Goal: Transaction & Acquisition: Purchase product/service

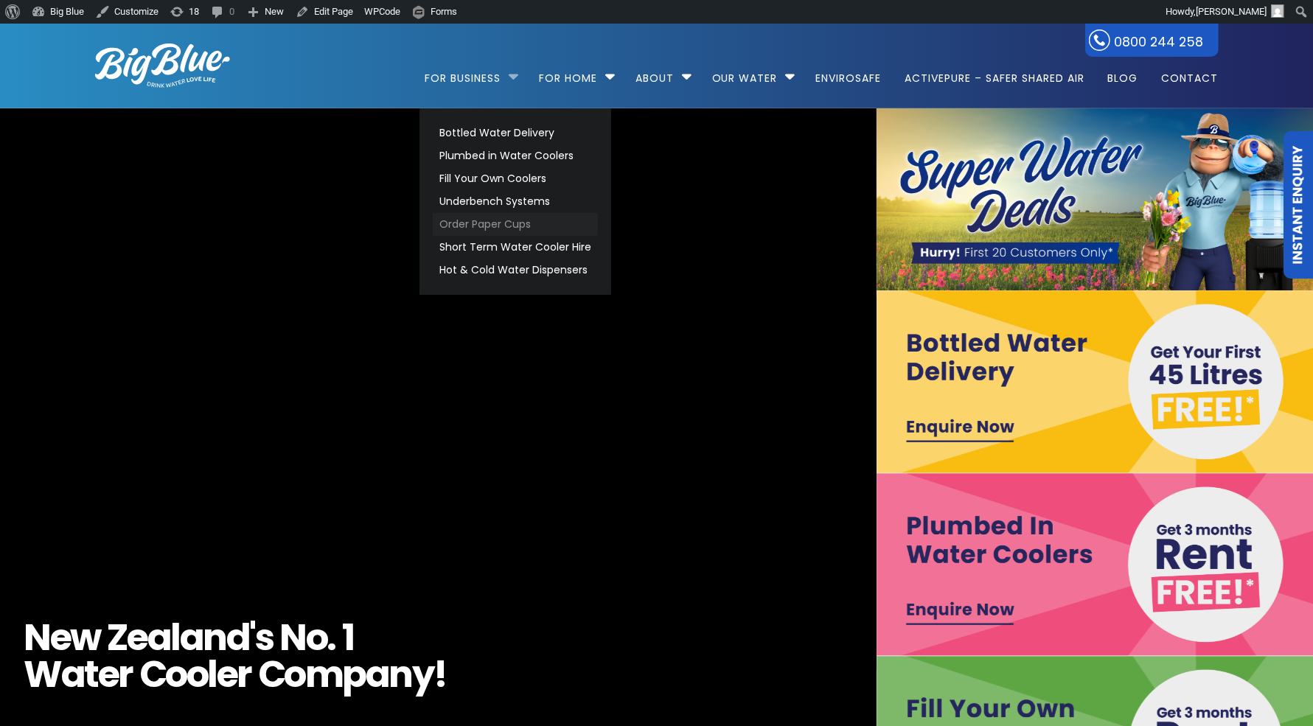
click at [485, 229] on link "Order Paper Cups" at bounding box center [515, 224] width 165 height 23
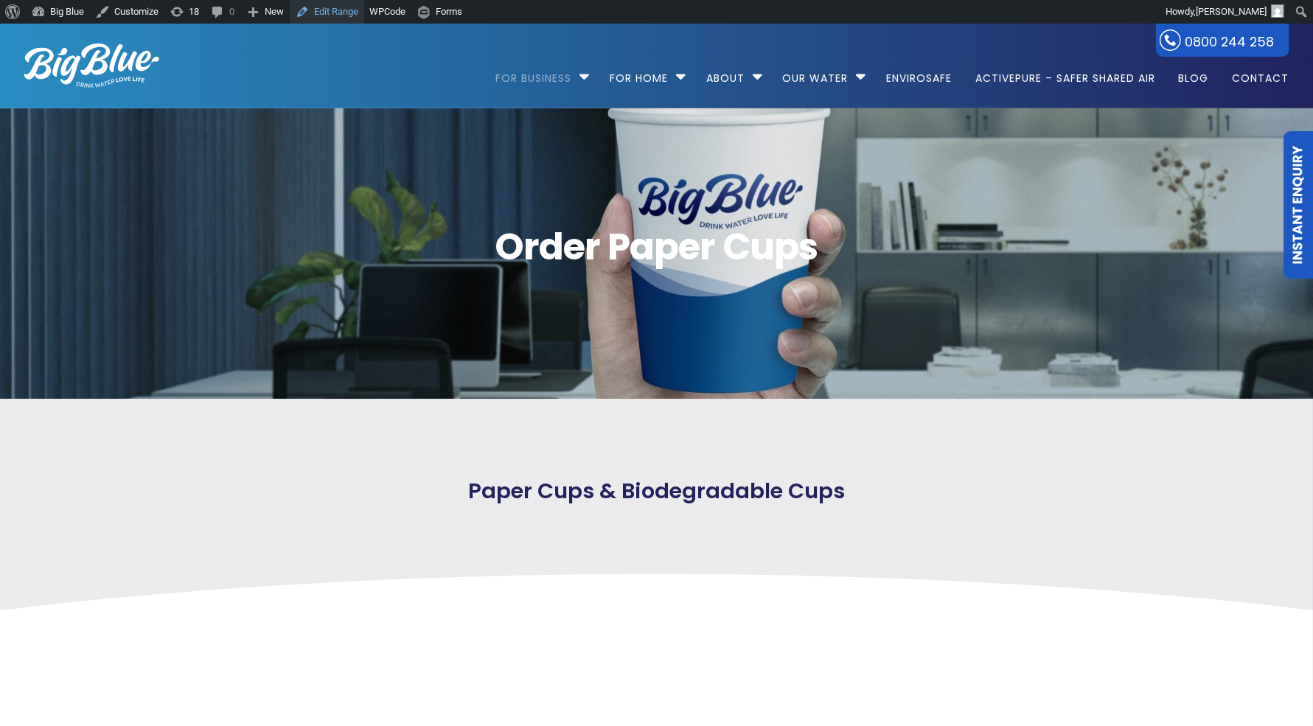
click at [352, 14] on link "Edit Range" at bounding box center [327, 12] width 74 height 24
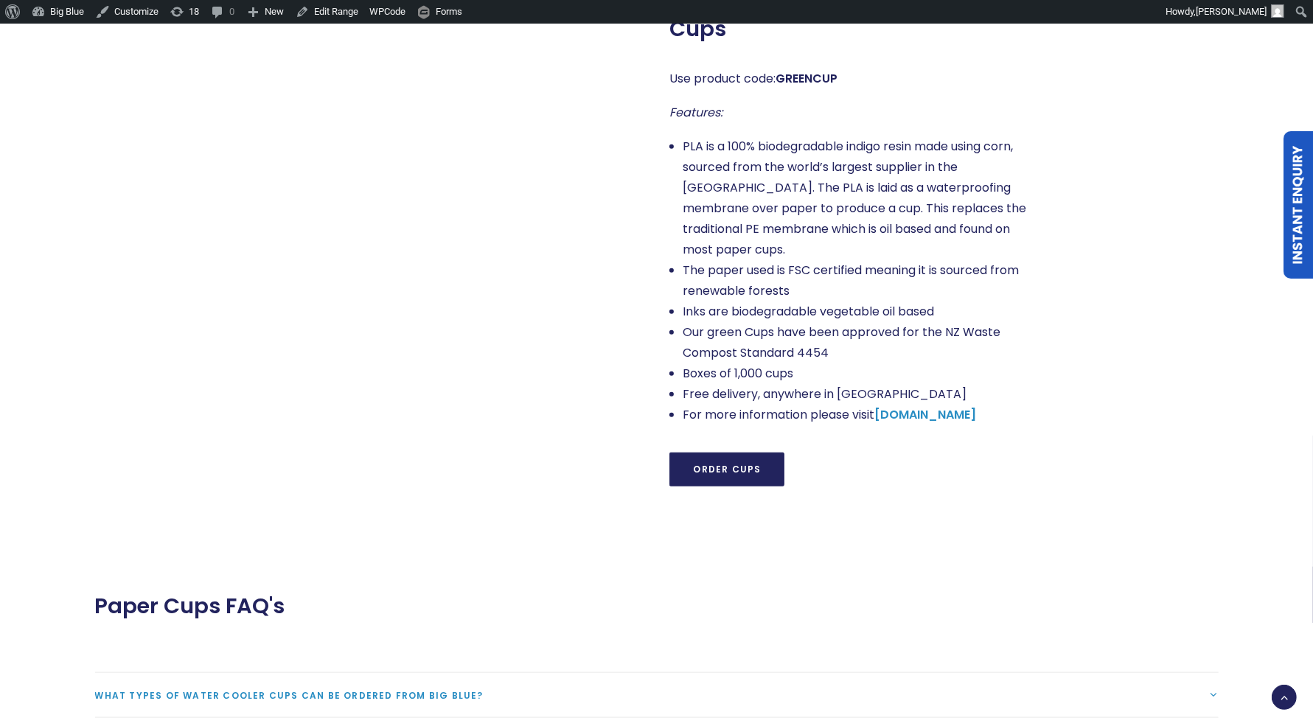
scroll to position [1275, 0]
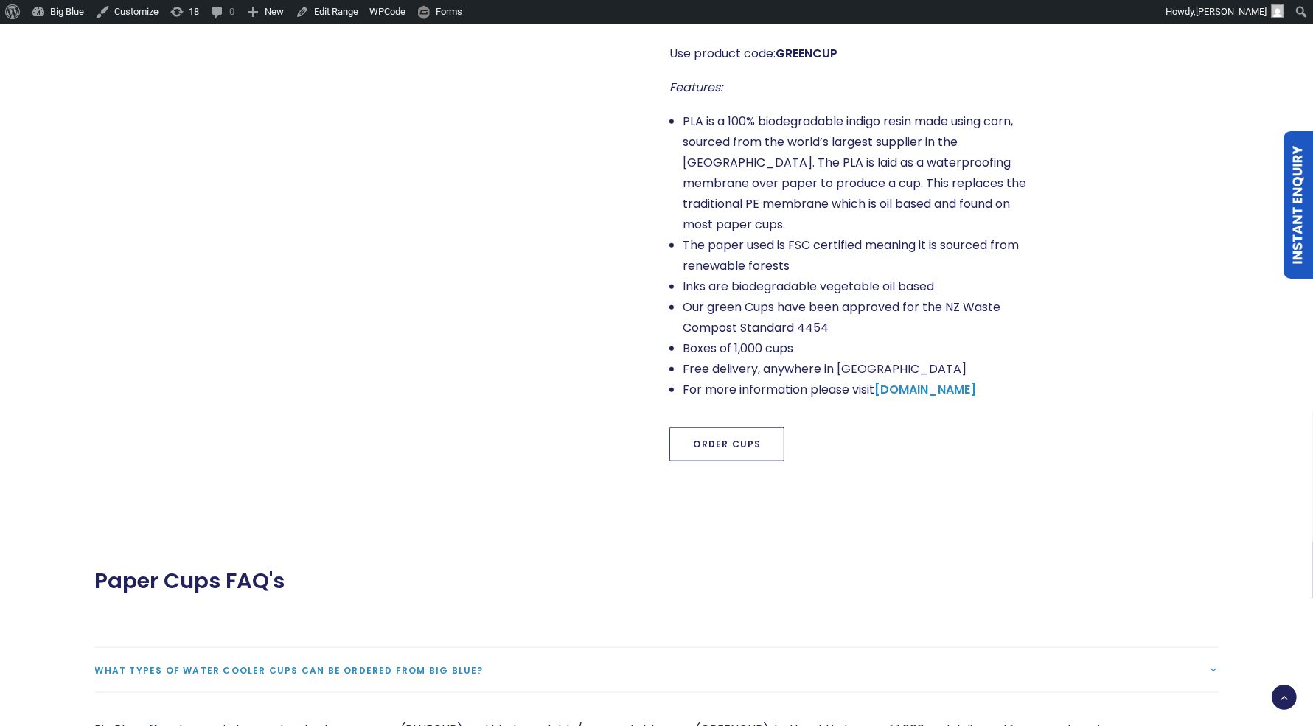
click at [716, 428] on link "Order Cups" at bounding box center [726, 445] width 115 height 34
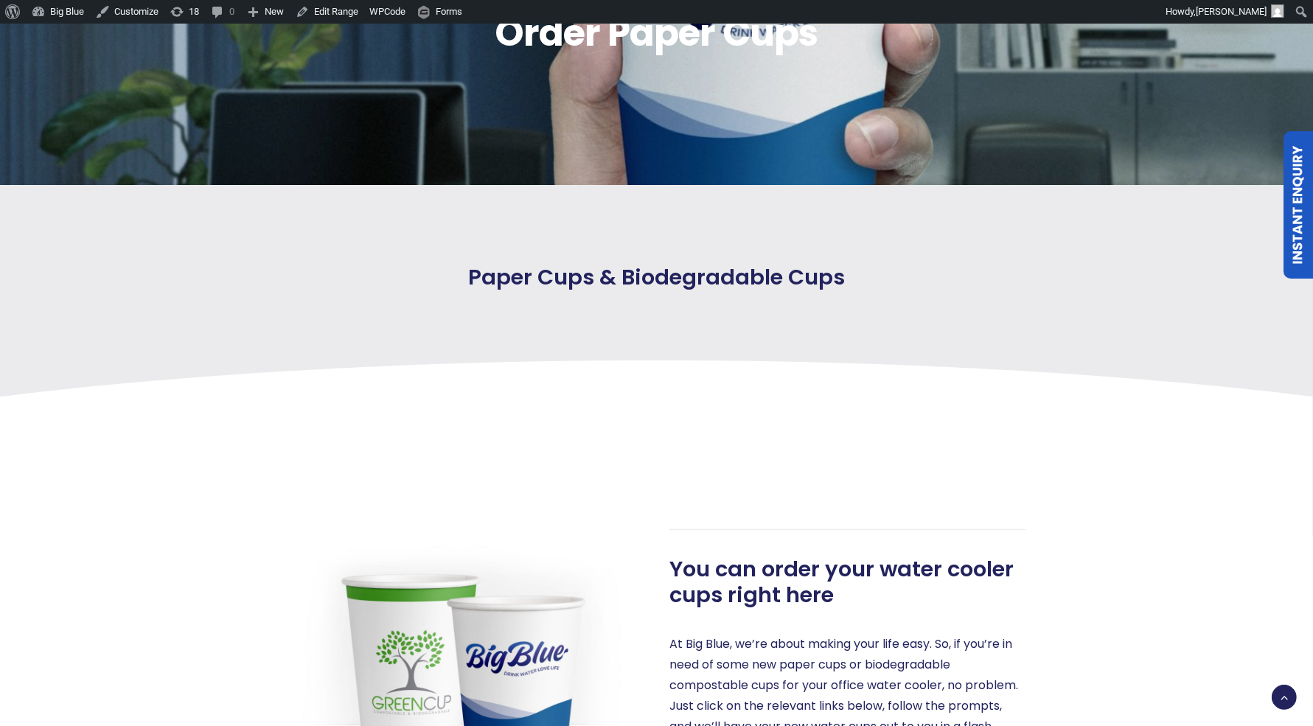
scroll to position [0, 0]
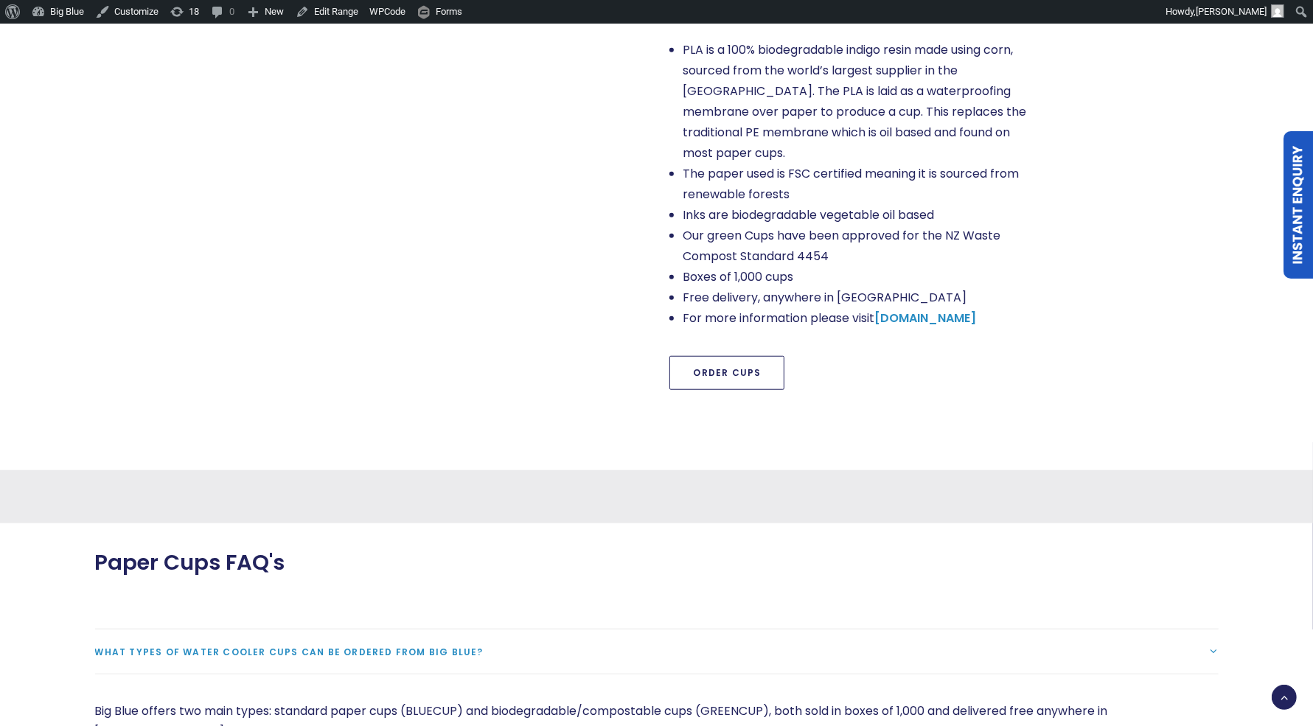
click at [711, 356] on link "Order Cups" at bounding box center [726, 373] width 115 height 34
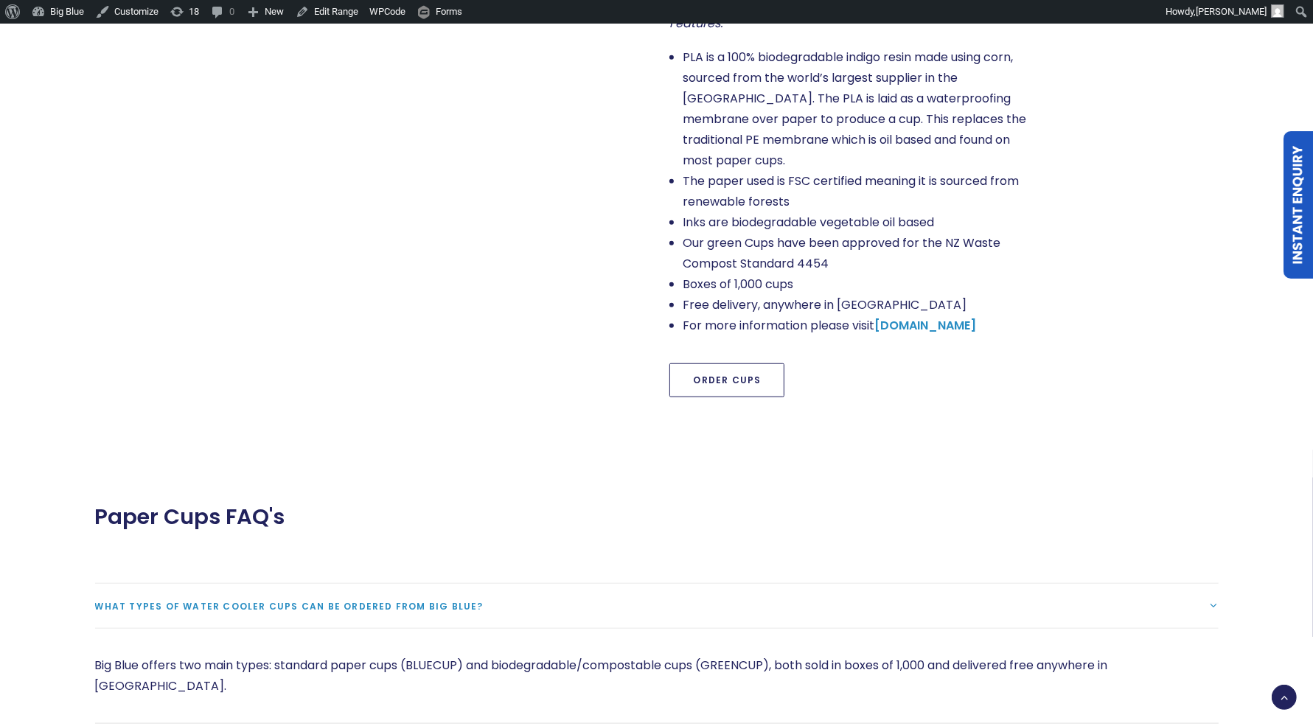
click at [739, 363] on link "Order Cups" at bounding box center [726, 380] width 115 height 34
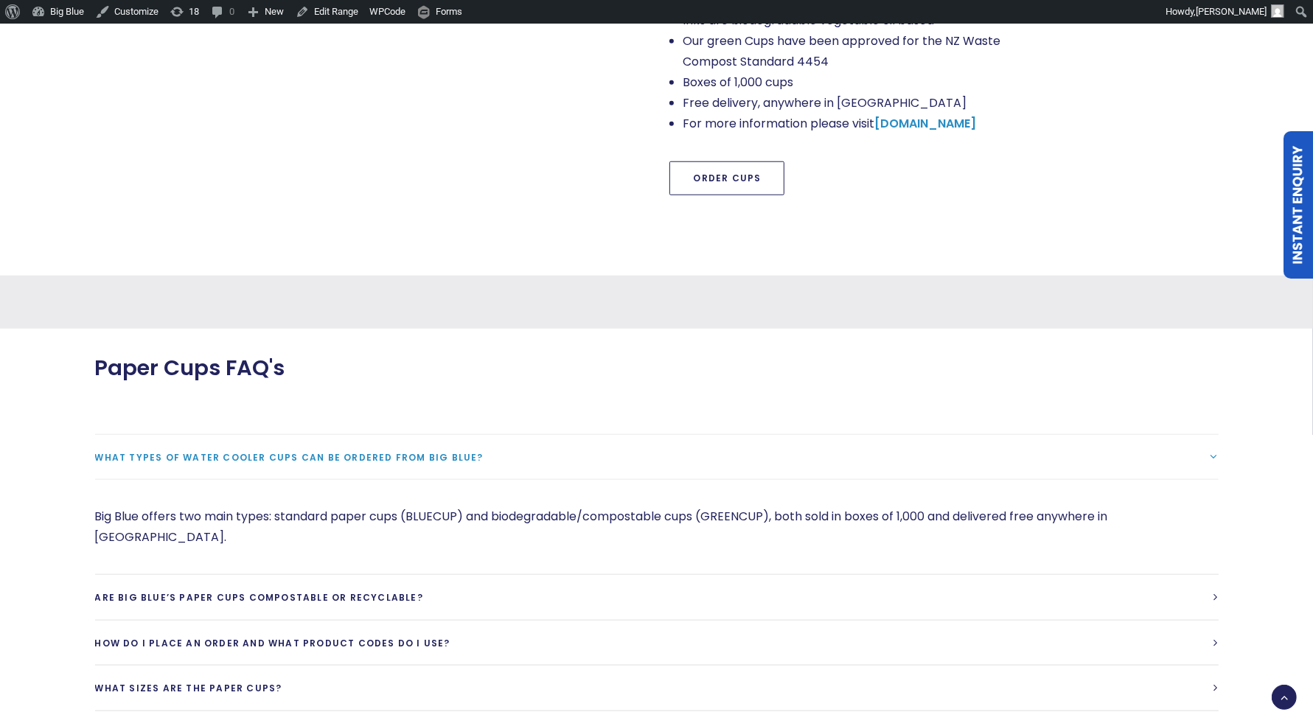
scroll to position [1242, 0]
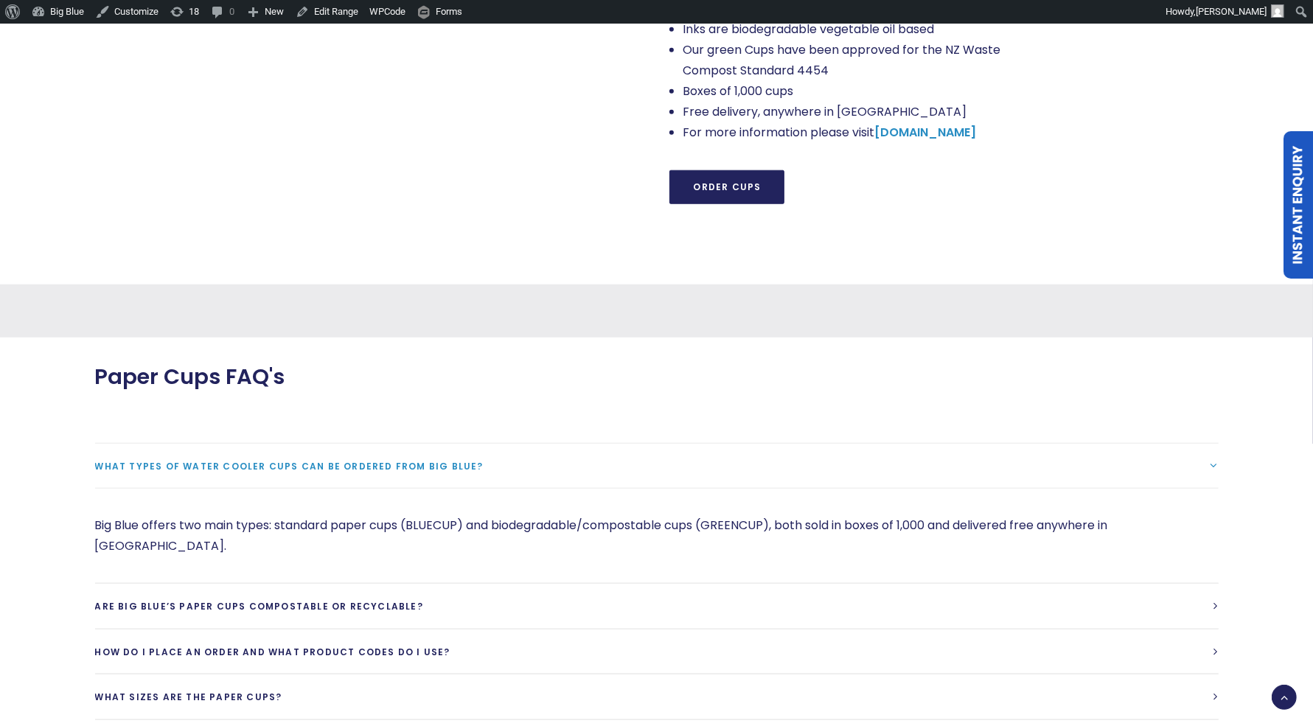
drag, startPoint x: 611, startPoint y: 265, endPoint x: 666, endPoint y: 303, distance: 66.9
click at [666, 303] on div "How can we assist? Select an option Order green cups Order blue cups I need som…" at bounding box center [657, 311] width 1176 height 53
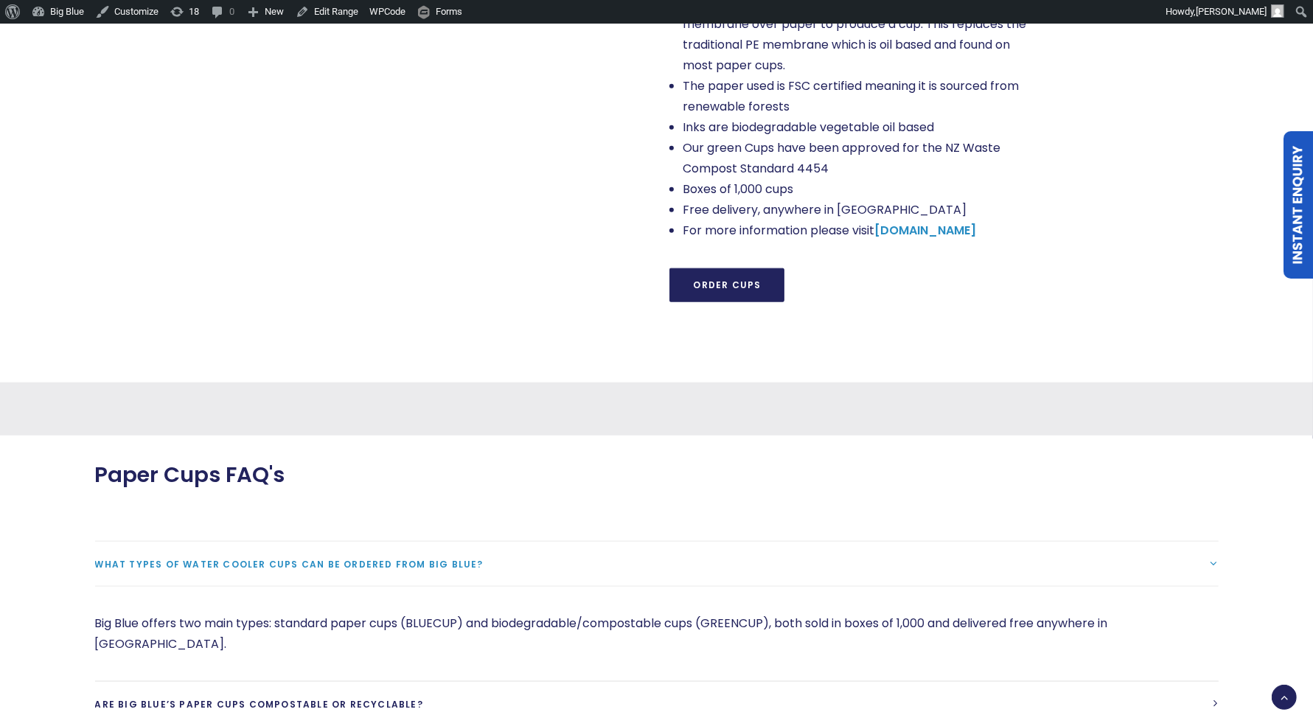
scroll to position [1435, 0]
click at [708, 268] on link "Order Cups" at bounding box center [726, 285] width 115 height 34
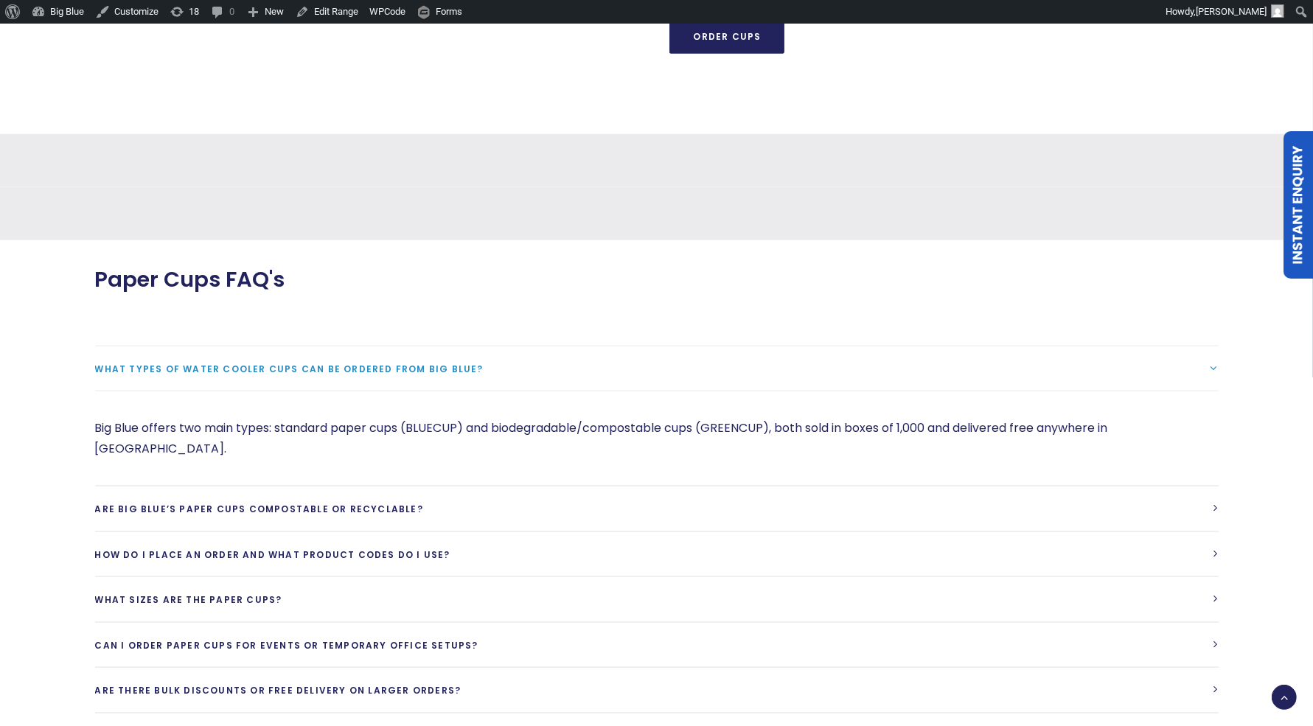
scroll to position [1638, 0]
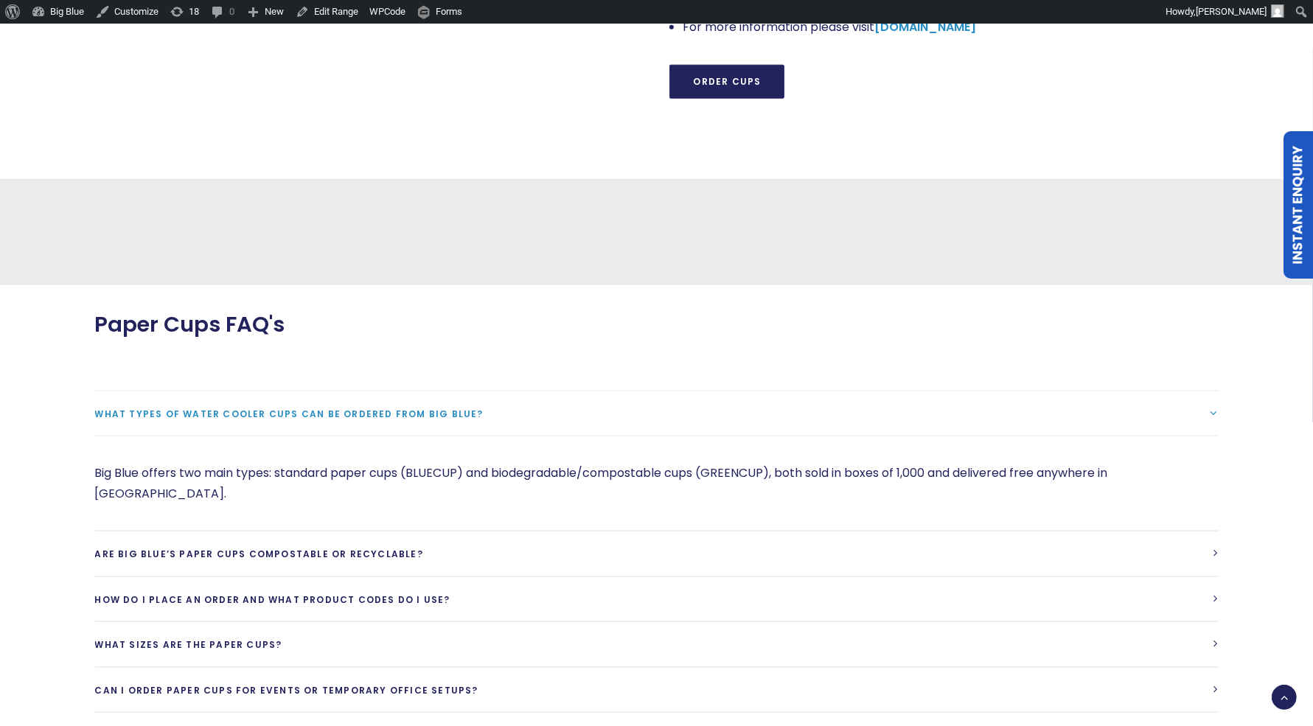
drag, startPoint x: 214, startPoint y: 188, endPoint x: 533, endPoint y: 250, distance: 325.1
drag, startPoint x: 547, startPoint y: 248, endPoint x: 379, endPoint y: 142, distance: 199.2
drag, startPoint x: 459, startPoint y: 193, endPoint x: 537, endPoint y: 223, distance: 83.5
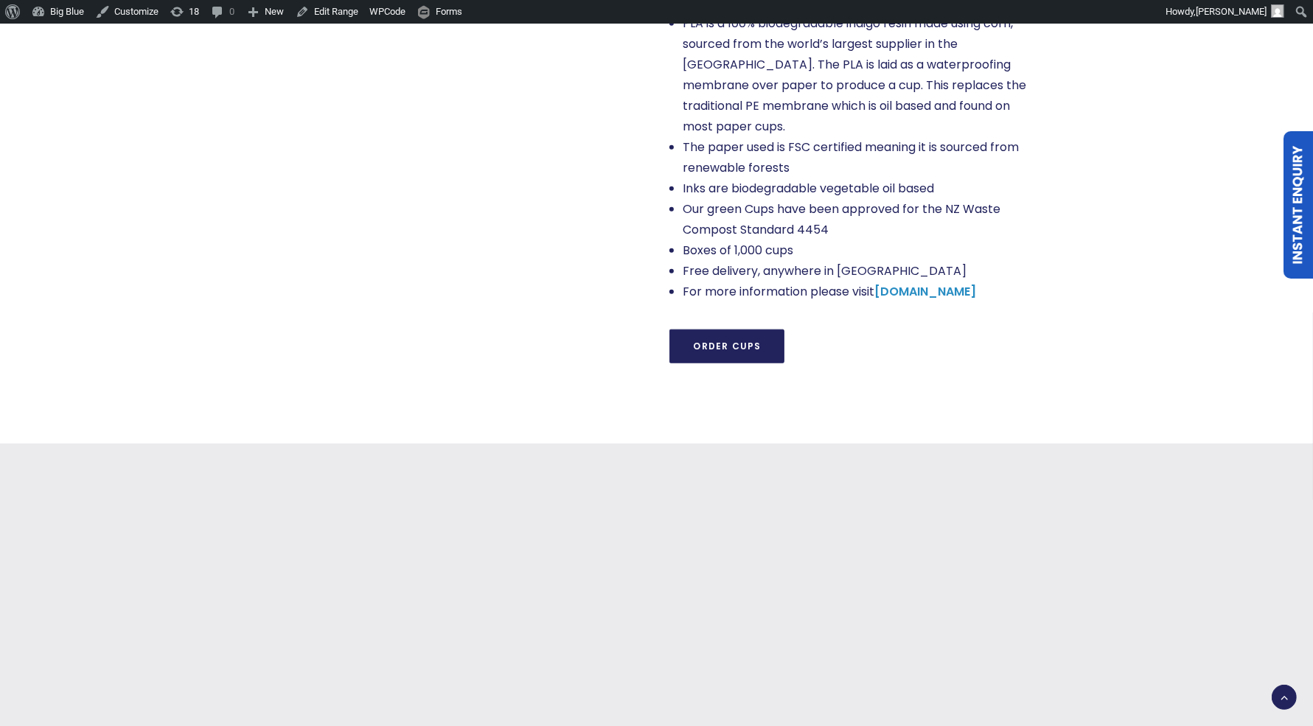
scroll to position [1399, 0]
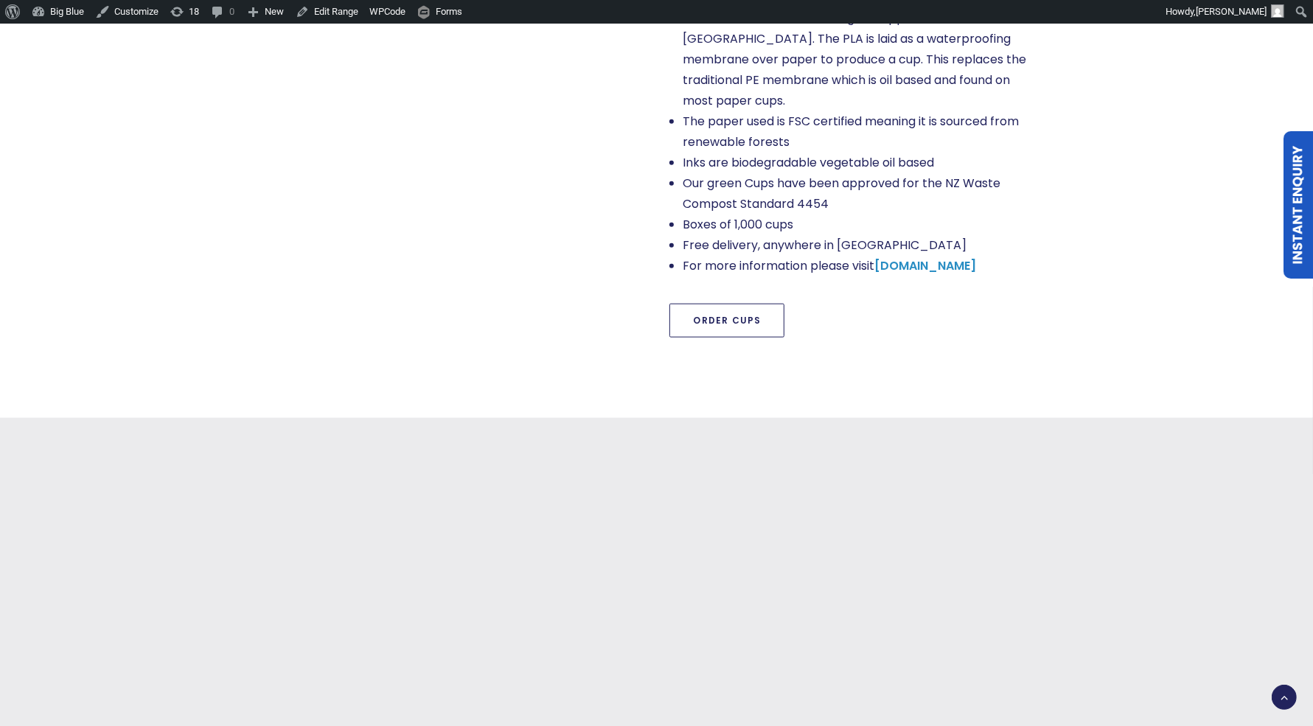
click at [711, 304] on link "Order Cups" at bounding box center [726, 321] width 115 height 34
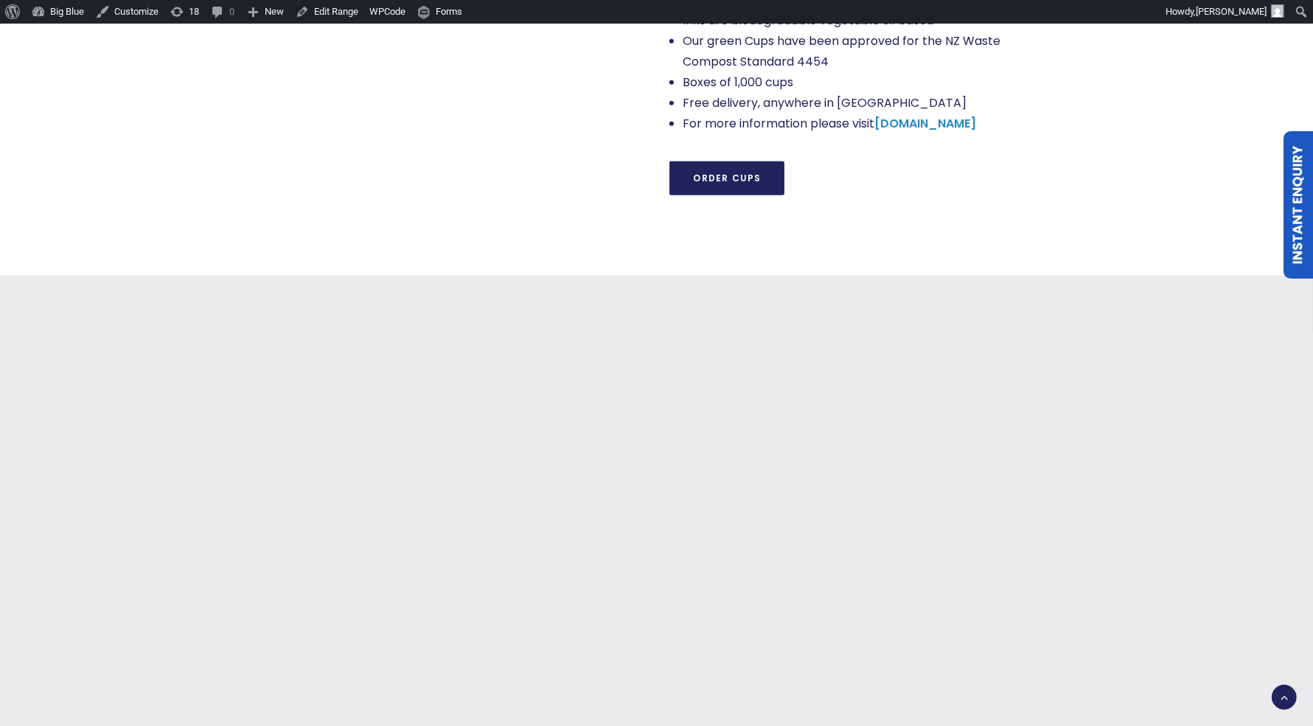
scroll to position [1524, 0]
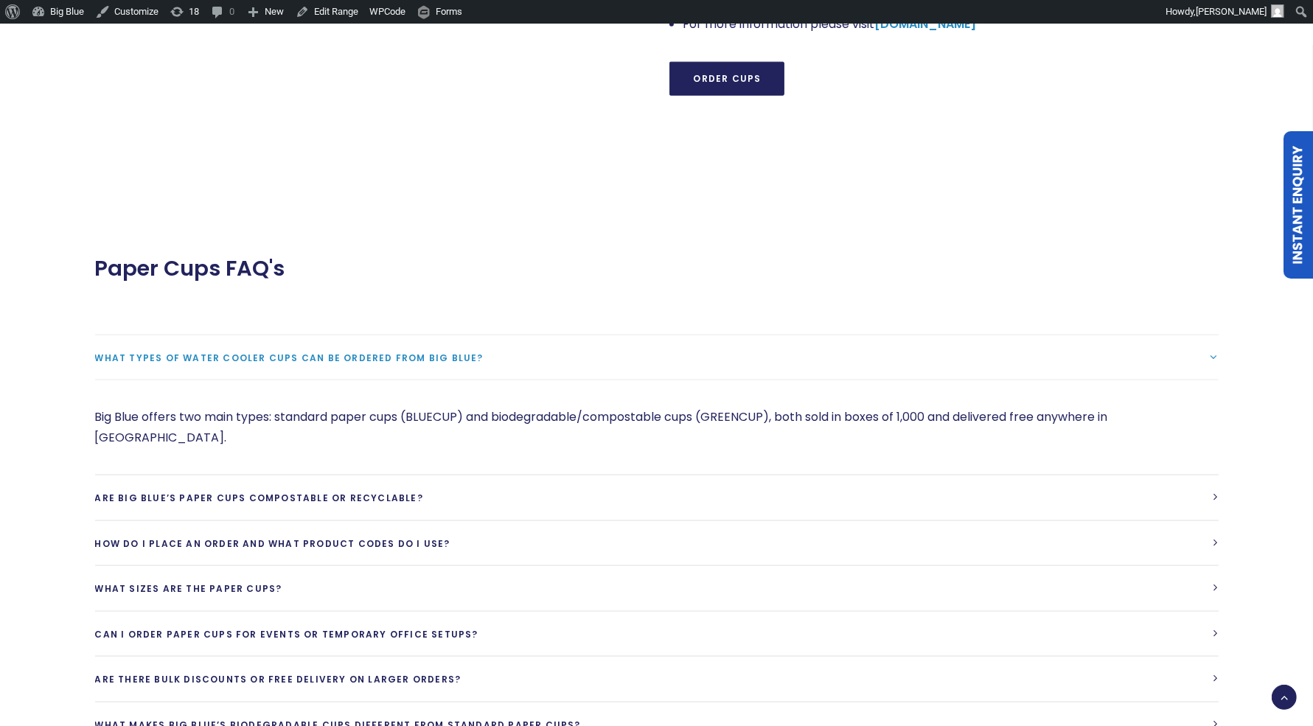
scroll to position [1649, 0]
